Goal: Check status: Check status

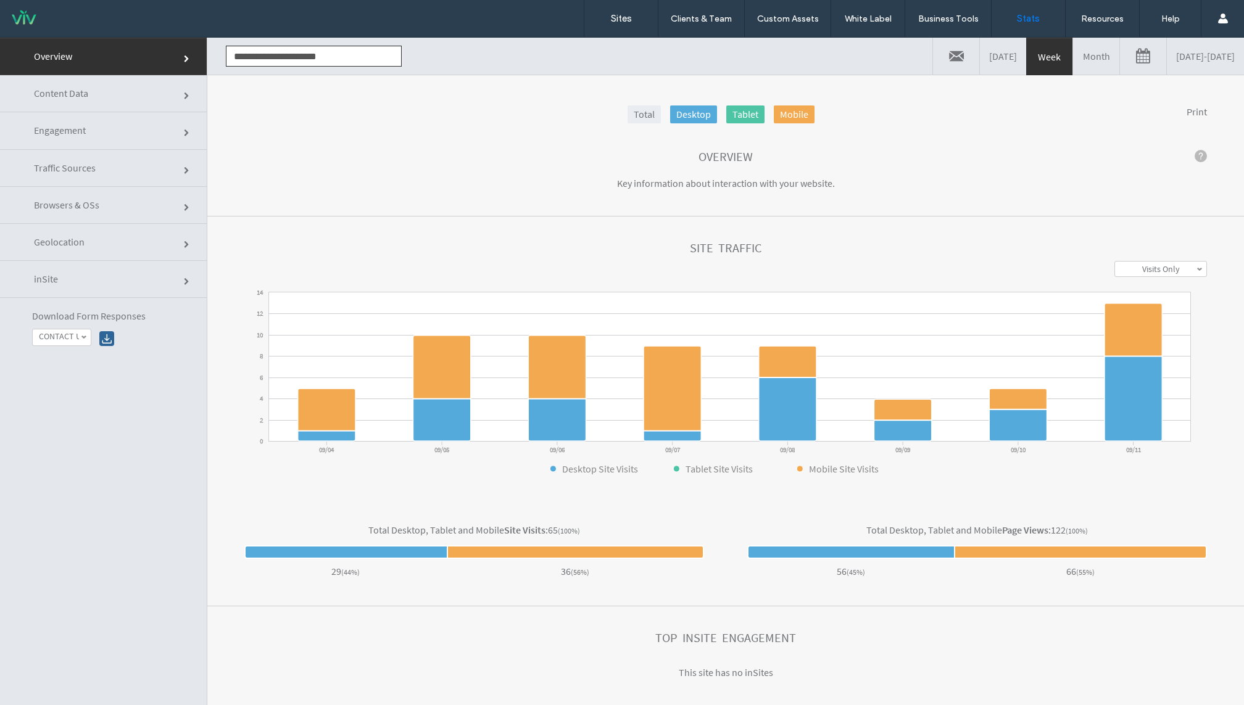
click at [1201, 62] on link "[DATE] - [DATE]" at bounding box center [1205, 56] width 77 height 37
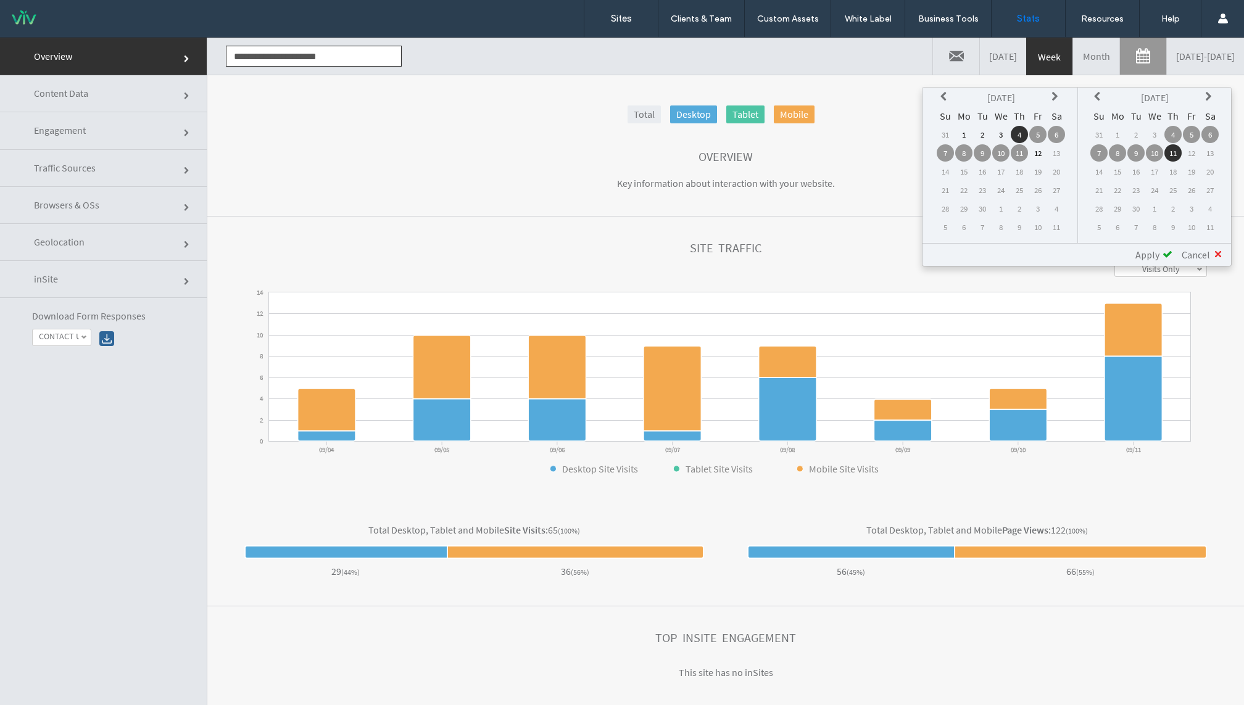
click at [945, 98] on icon at bounding box center [945, 97] width 10 height 10
click at [1056, 131] on td "1" at bounding box center [1056, 134] width 17 height 17
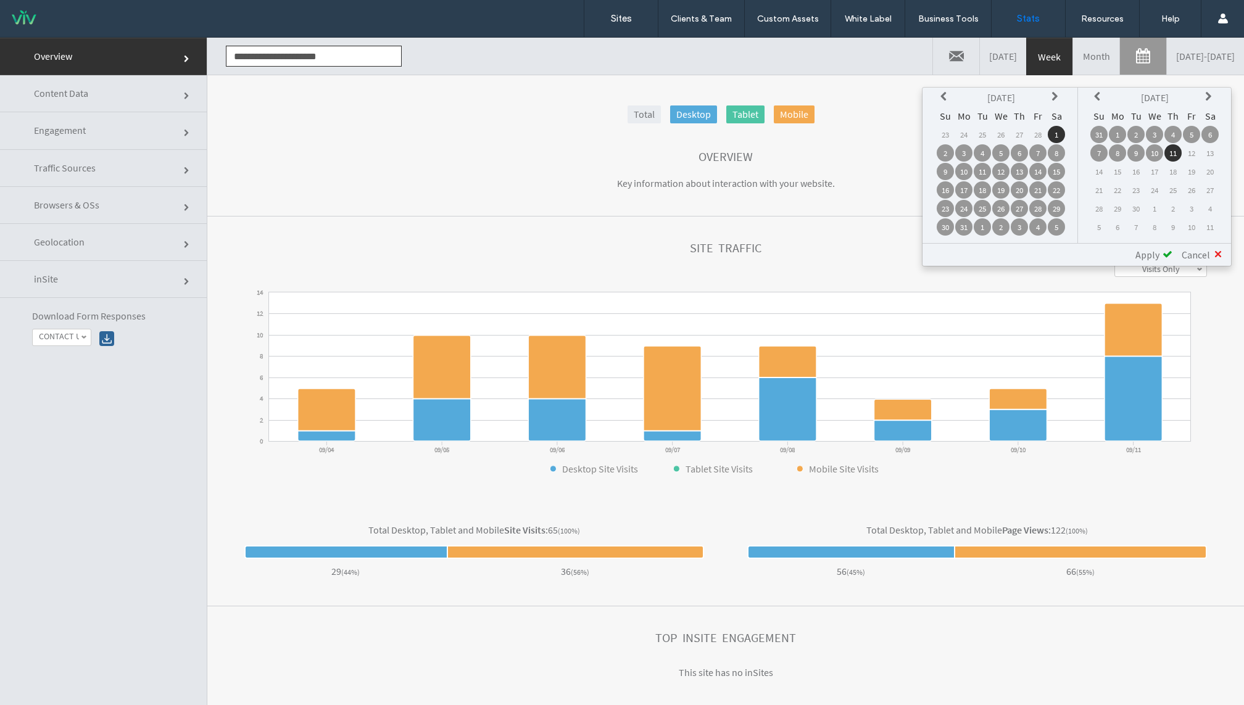
click at [1143, 243] on div "**********" at bounding box center [1076, 254] width 309 height 23
click at [1141, 255] on span "Apply" at bounding box center [1147, 255] width 24 height 12
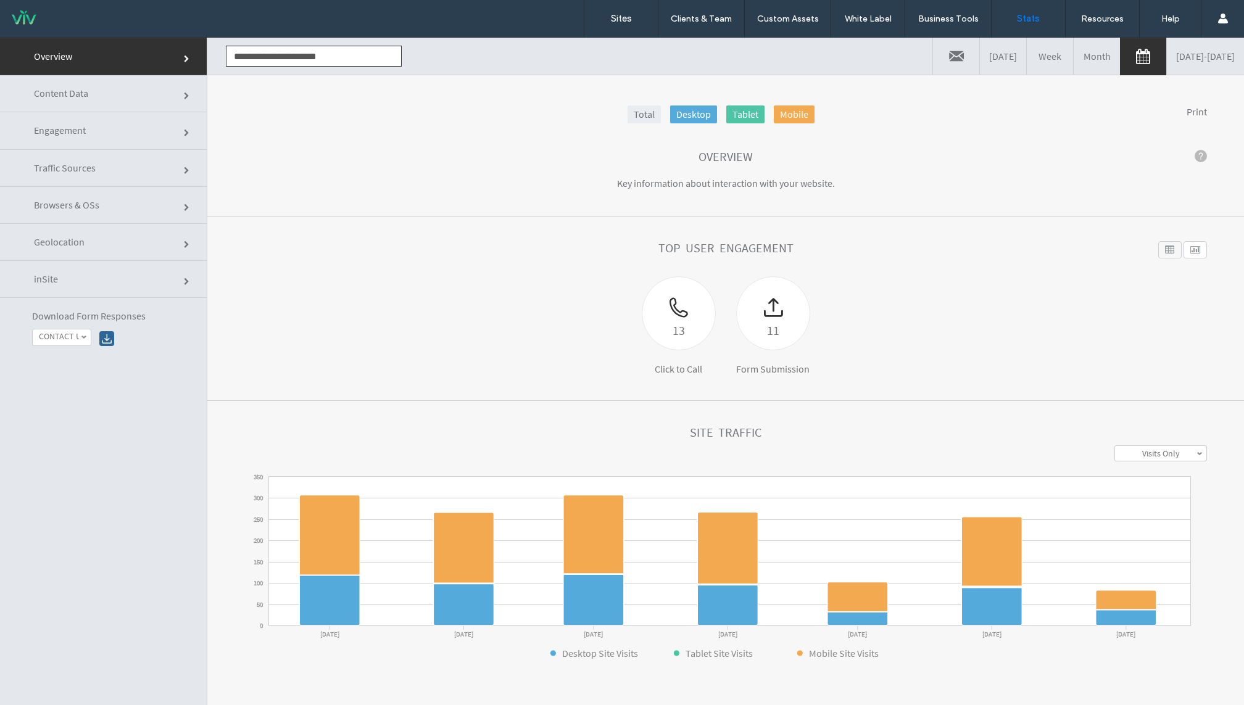
click at [1175, 49] on link "[DATE] - [DATE]" at bounding box center [1205, 56] width 77 height 37
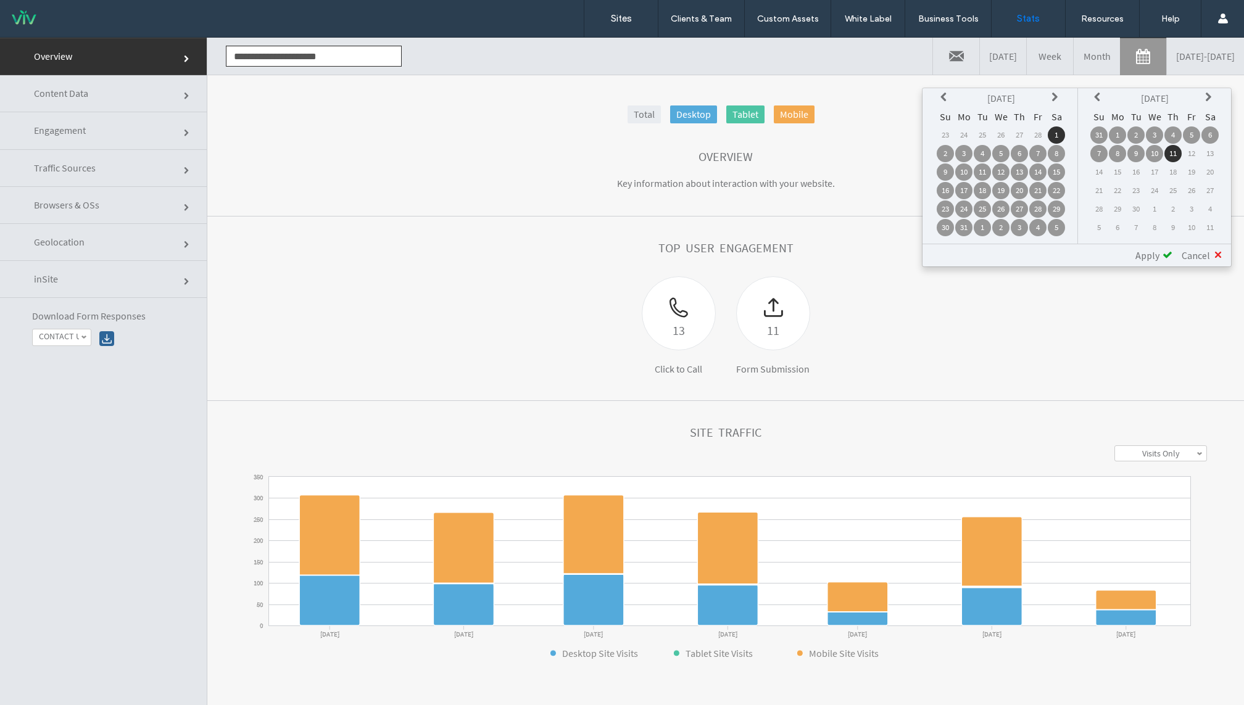
click at [943, 100] on icon at bounding box center [945, 98] width 10 height 10
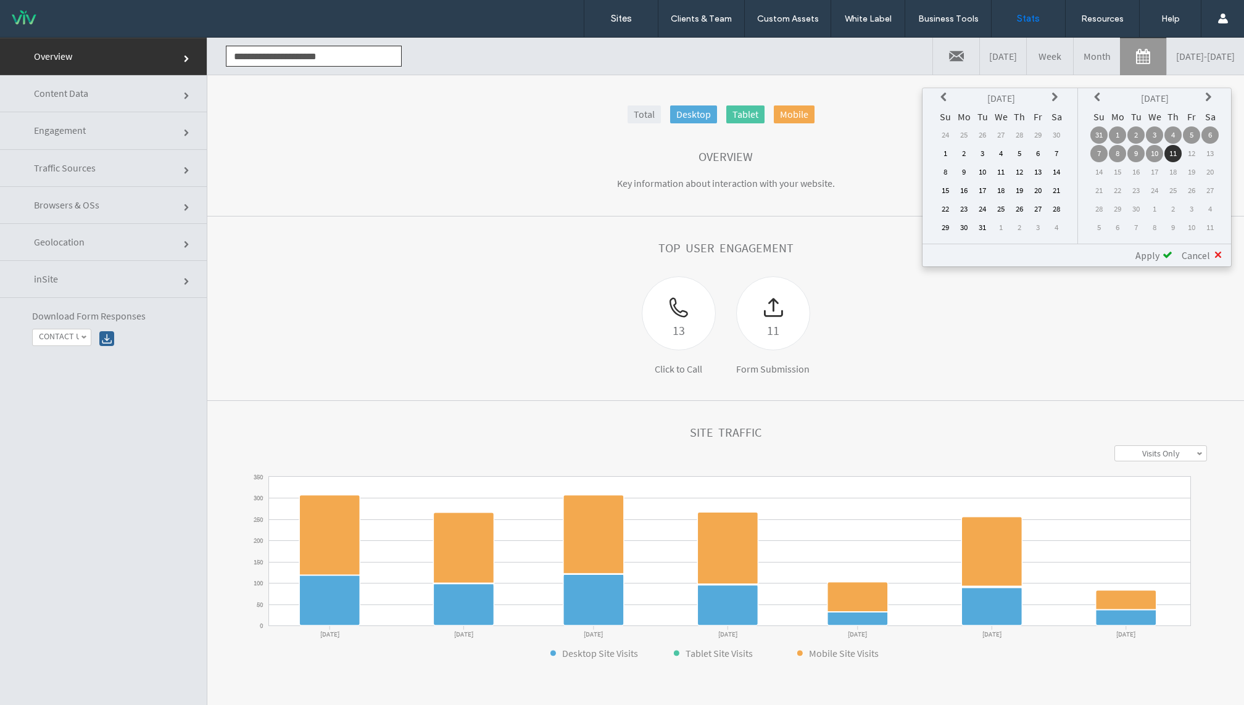
click at [948, 152] on td "1" at bounding box center [945, 153] width 17 height 17
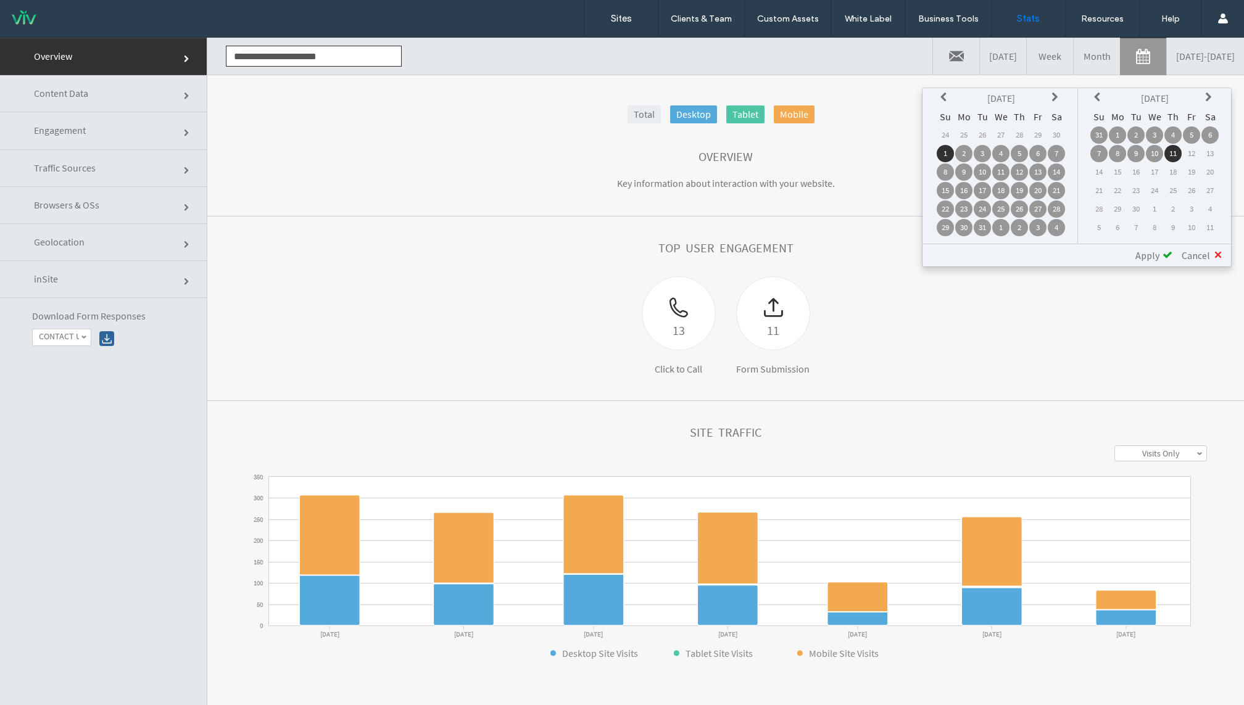
click at [1151, 254] on span "Apply" at bounding box center [1147, 255] width 24 height 12
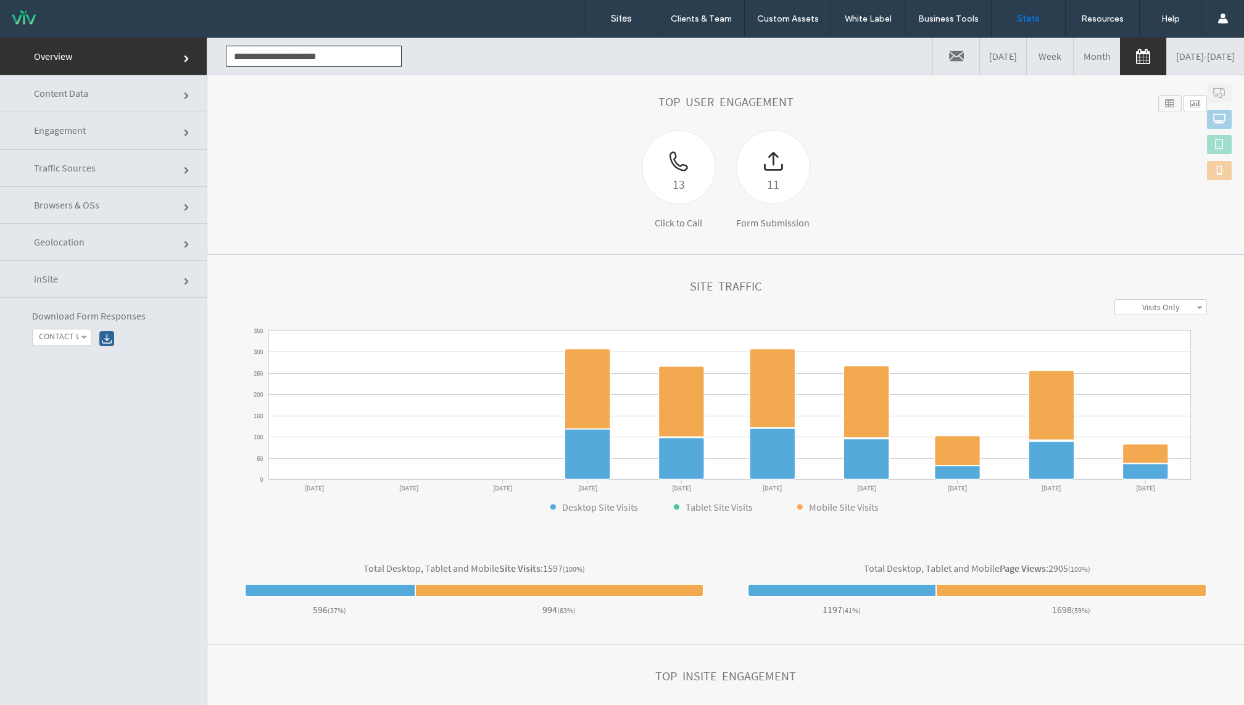
scroll to position [143, 0]
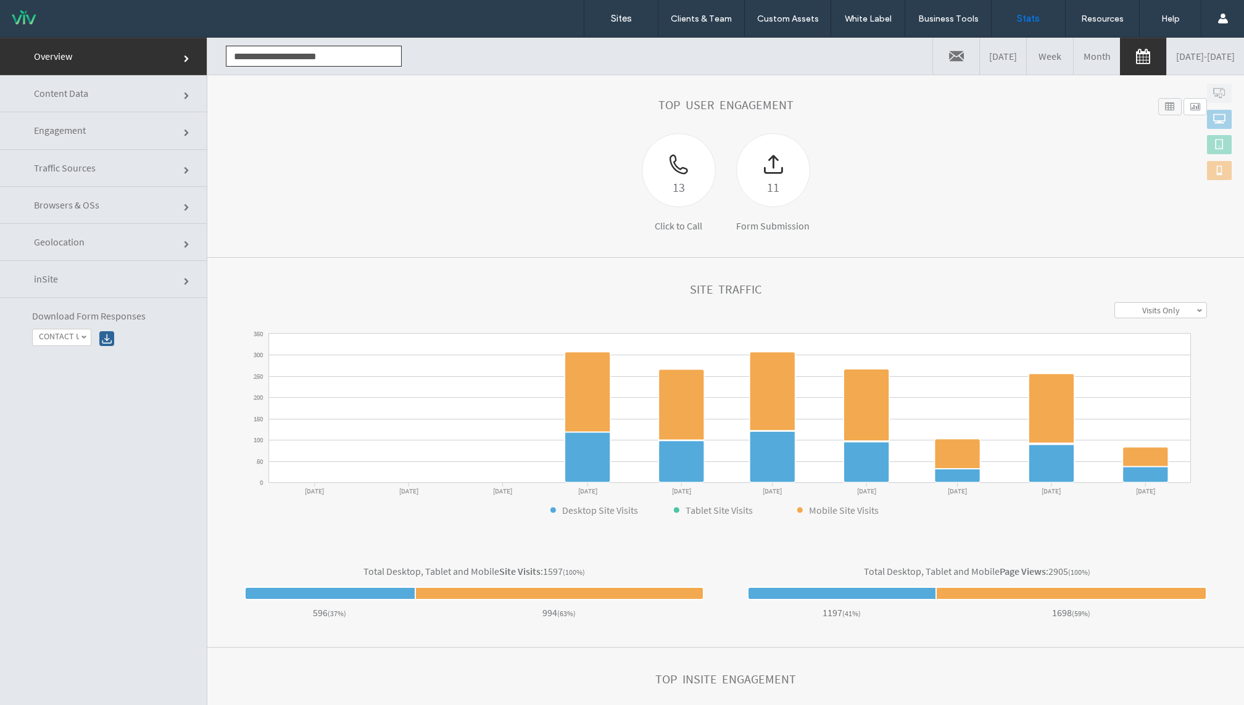
click at [148, 101] on link "Content Data" at bounding box center [103, 93] width 207 height 37
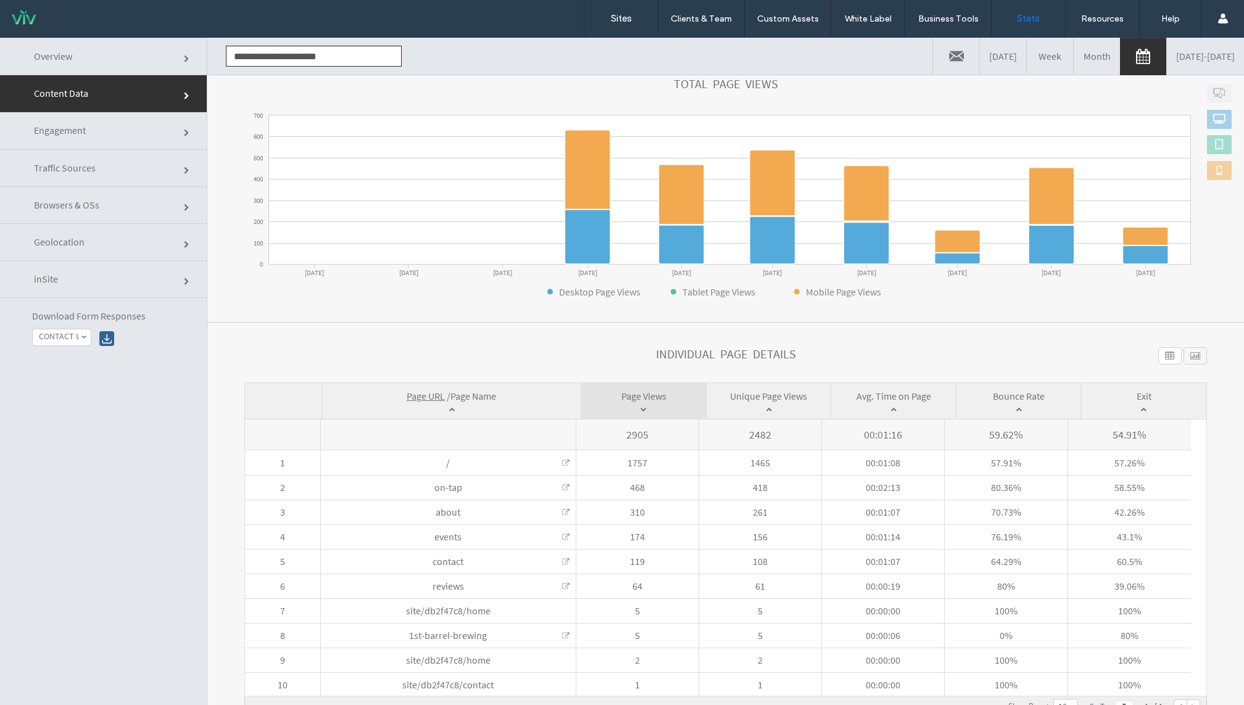
scroll to position [62, 0]
